Goal: Ask a question: Seek information or help from site administrators or community

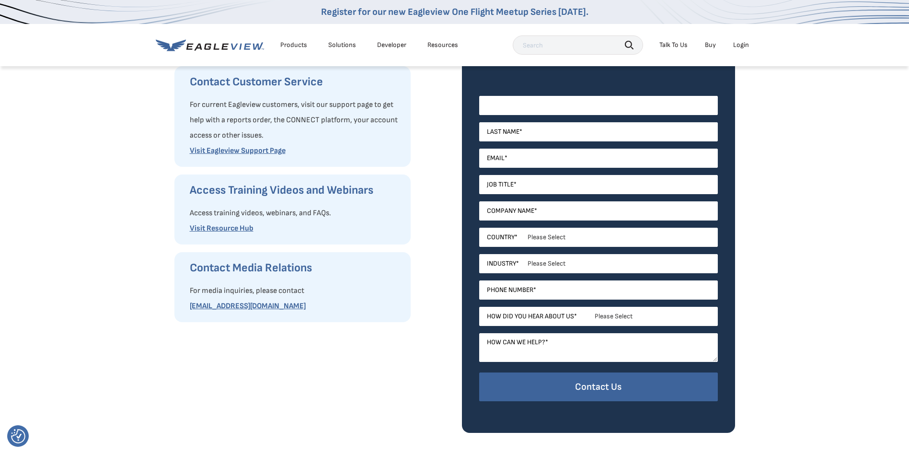
click at [509, 106] on input "First Name *" at bounding box center [598, 105] width 239 height 19
type input "Phillip"
type input "Schroff"
type input "philabcroofing@gmail.com"
type input "SAR Financial Investments LLC dba ABC Roofing"
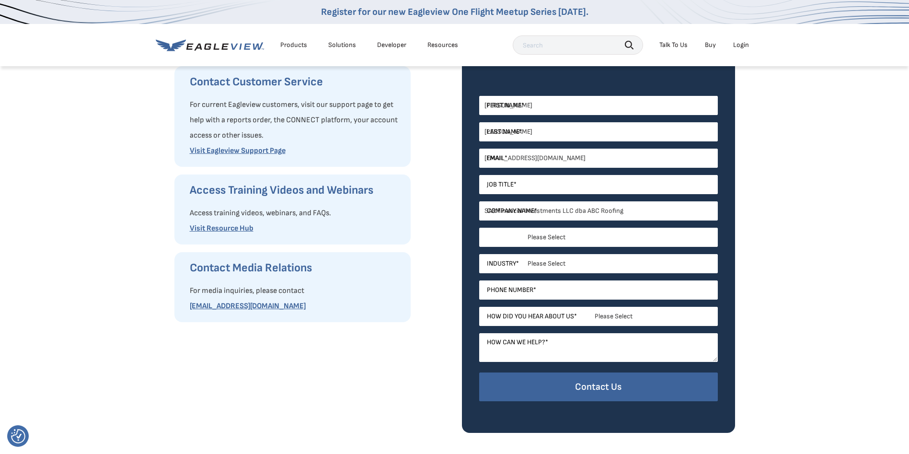
select select "[GEOGRAPHIC_DATA]"
type input "417-360-4354"
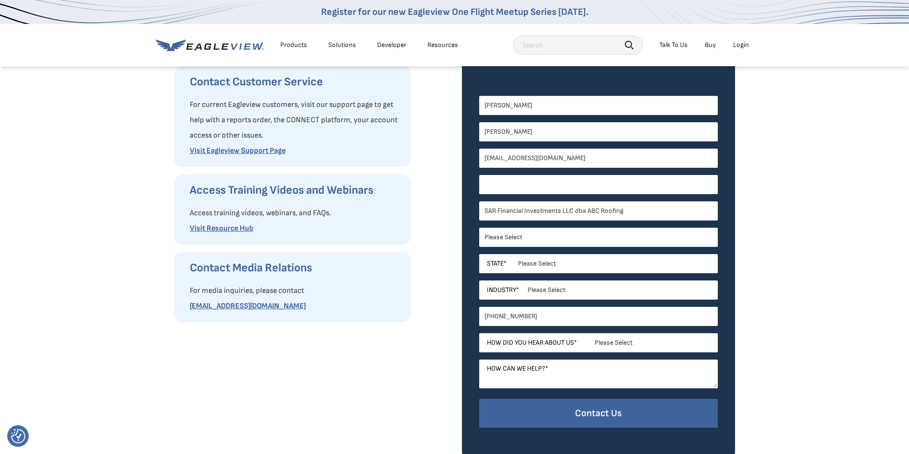
click at [528, 183] on input "Job Title *" at bounding box center [598, 184] width 239 height 19
type input "Owner"
click at [537, 263] on select "Please Select Alabama Alaska Alberta Arizona Arkansas British Columbia Californ…" at bounding box center [598, 263] width 239 height 19
select select "Missouri"
click at [479, 254] on select "Please Select Alabama Alaska Alberta Arizona Arkansas British Columbia Californ…" at bounding box center [598, 263] width 239 height 19
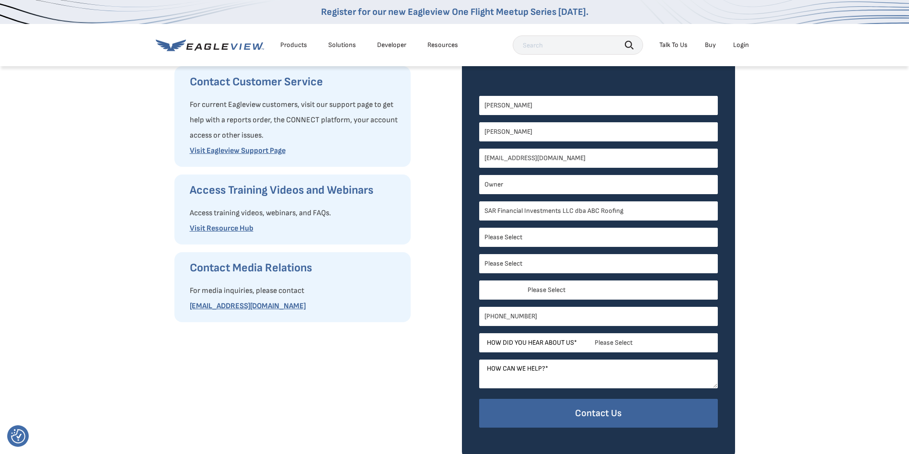
click at [535, 291] on select "Please Select Architects & Engineering Construction Electric/Gas Utilities Gove…" at bounding box center [598, 289] width 239 height 19
select select "Construction"
click at [479, 280] on select "Please Select Architects & Engineering Construction Electric/Gas Utilities Gove…" at bounding box center [598, 289] width 239 height 19
click at [564, 343] on select "Please Select Search Engine Social Media Word of Mouth Podcast Online Advertise…" at bounding box center [598, 342] width 239 height 19
select select "Word of Mouth"
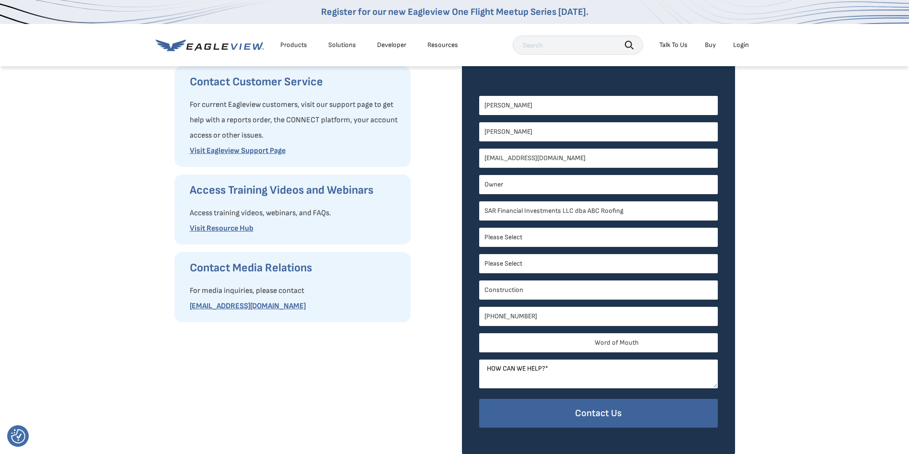
click at [479, 333] on select "Please Select Search Engine Social Media Word of Mouth Podcast Online Advertise…" at bounding box center [598, 342] width 239 height 19
click at [553, 367] on textarea "How can we help? *" at bounding box center [598, 374] width 239 height 29
drag, startPoint x: 525, startPoint y: 382, endPoint x: 483, endPoint y: 365, distance: 45.8
click at [483, 365] on textarea "wanted to learn more about the drone inspections, and if there is a monthly sub…" at bounding box center [598, 374] width 239 height 29
type textarea "wanted to learn more about the drone inspections, and if there is a monthly sub…"
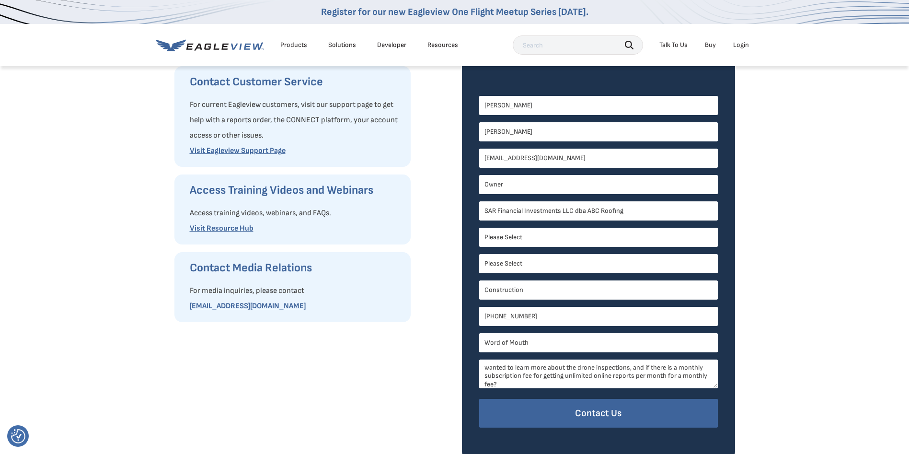
click at [440, 274] on div "Request Product Information Fill out our request form to ask for product inform…" at bounding box center [310, 223] width 273 height 471
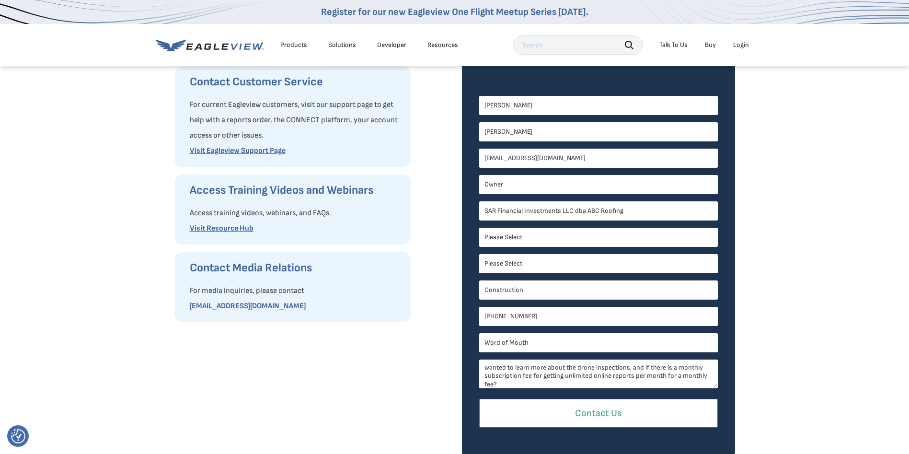
click at [548, 406] on input "Contact Us" at bounding box center [598, 413] width 239 height 29
